Goal: Information Seeking & Learning: Compare options

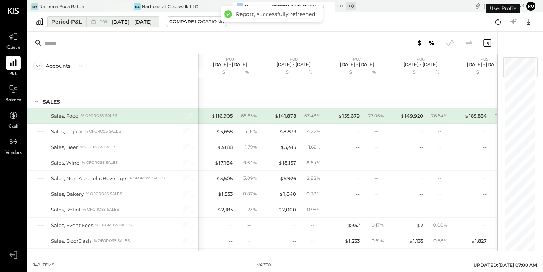
click at [68, 22] on div "Period P&L" at bounding box center [66, 22] width 30 height 8
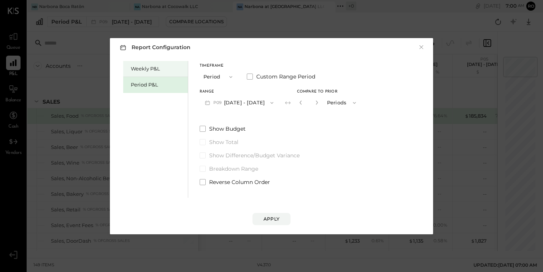
click at [151, 68] on div "Weekly P&L" at bounding box center [157, 68] width 53 height 7
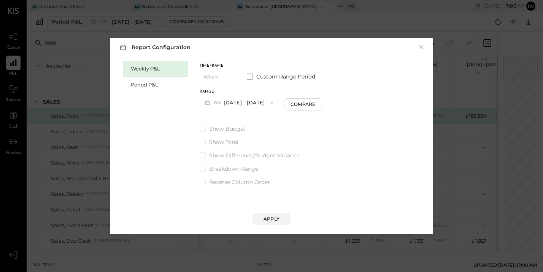
drag, startPoint x: 276, startPoint y: 220, endPoint x: 345, endPoint y: 103, distance: 135.4
click at [348, 101] on div "Report Configuration × Weekly P&L Period P&L Timeframe Week Custom Range Period…" at bounding box center [271, 136] width 323 height 196
click at [302, 99] on button "Compare" at bounding box center [303, 104] width 38 height 12
click at [315, 104] on icon "button" at bounding box center [317, 102] width 5 height 5
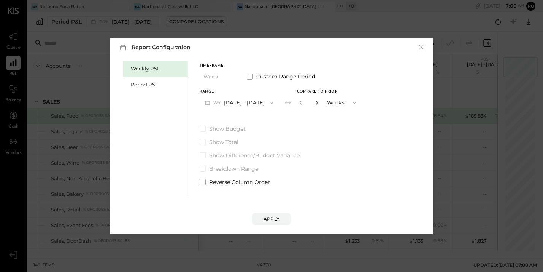
click at [315, 104] on icon "button" at bounding box center [317, 102] width 5 height 5
type input "*"
click at [270, 218] on div "Apply" at bounding box center [272, 218] width 16 height 6
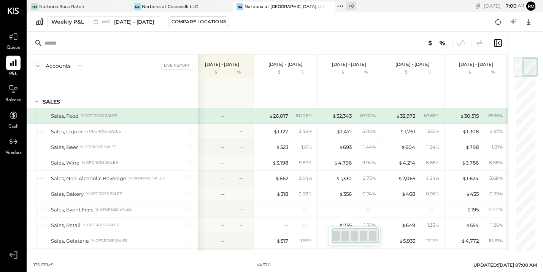
click at [180, 67] on div "Live Report" at bounding box center [176, 66] width 31 height 8
click at [169, 66] on div "Live Report" at bounding box center [176, 66] width 31 height 8
click at [179, 67] on div "Live Report" at bounding box center [176, 66] width 31 height 8
click at [134, 28] on div "Weekly P&L W41 [DATE] - [DATE] Compare Locations Google Sheets Excel" at bounding box center [285, 21] width 516 height 19
click at [130, 23] on span "[DATE] - [DATE]" at bounding box center [134, 21] width 40 height 7
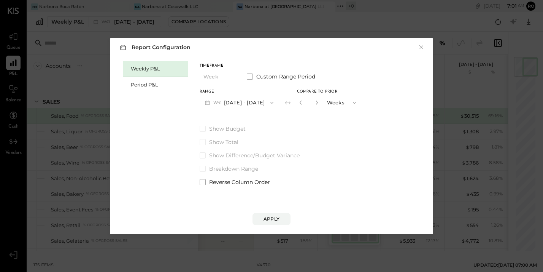
click at [269, 103] on icon "button" at bounding box center [272, 103] width 6 height 6
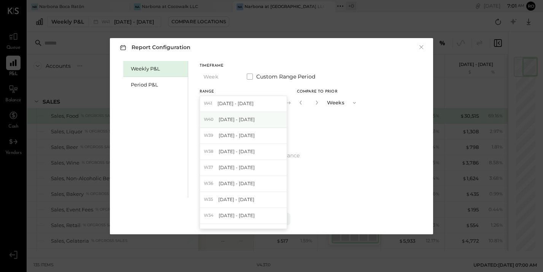
click at [255, 122] on span "[DATE] - [DATE]" at bounding box center [237, 119] width 36 height 6
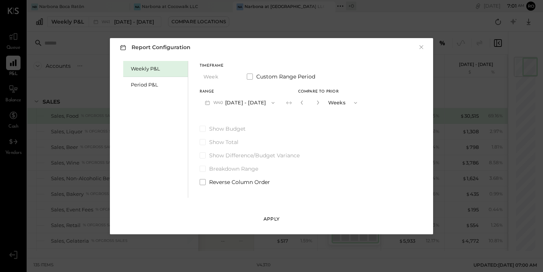
click at [276, 214] on button "Apply" at bounding box center [272, 219] width 38 height 12
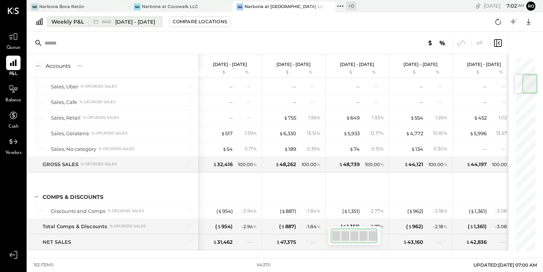
click at [151, 24] on span "[DATE] - [DATE]" at bounding box center [135, 21] width 40 height 7
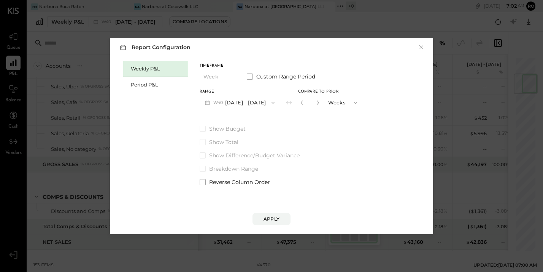
click at [321, 99] on button "button" at bounding box center [318, 102] width 6 height 8
click at [320, 100] on icon "button" at bounding box center [318, 102] width 5 height 5
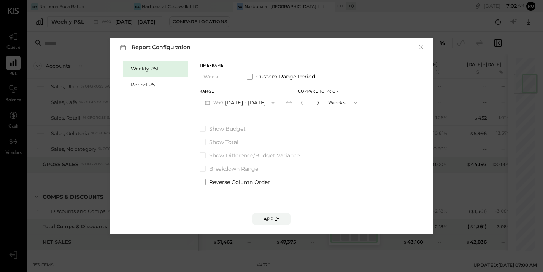
click at [320, 100] on icon "button" at bounding box center [318, 102] width 5 height 5
type input "**"
click at [275, 215] on button "Apply" at bounding box center [272, 219] width 38 height 12
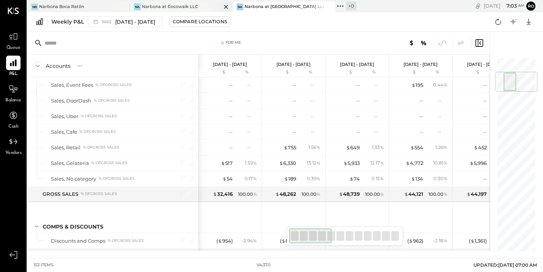
click at [183, 4] on div "Narbona at Cocowalk LLC" at bounding box center [170, 7] width 56 height 6
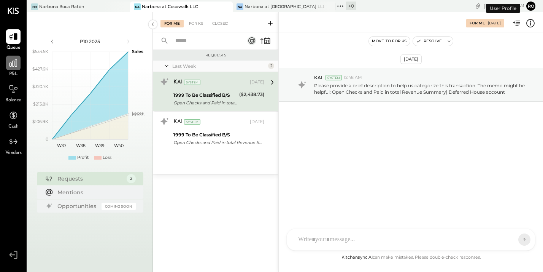
click at [16, 66] on icon at bounding box center [14, 63] width 8 height 8
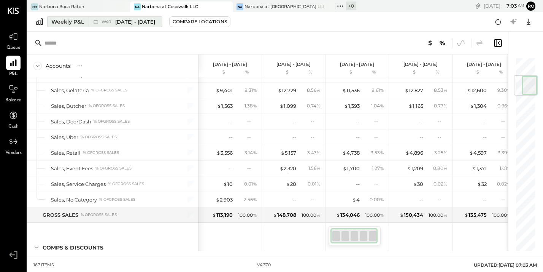
click at [78, 23] on div "Weekly P&L" at bounding box center [67, 22] width 33 height 8
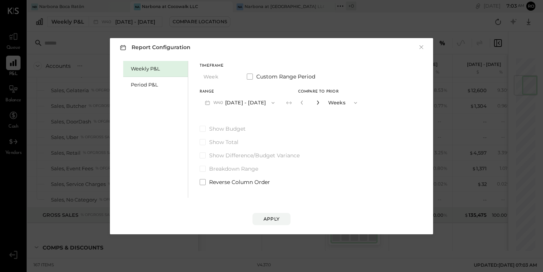
click at [320, 103] on icon "button" at bounding box center [318, 102] width 5 height 5
type input "*"
click at [275, 217] on div "Apply" at bounding box center [272, 218] width 16 height 6
